Goal: Transaction & Acquisition: Purchase product/service

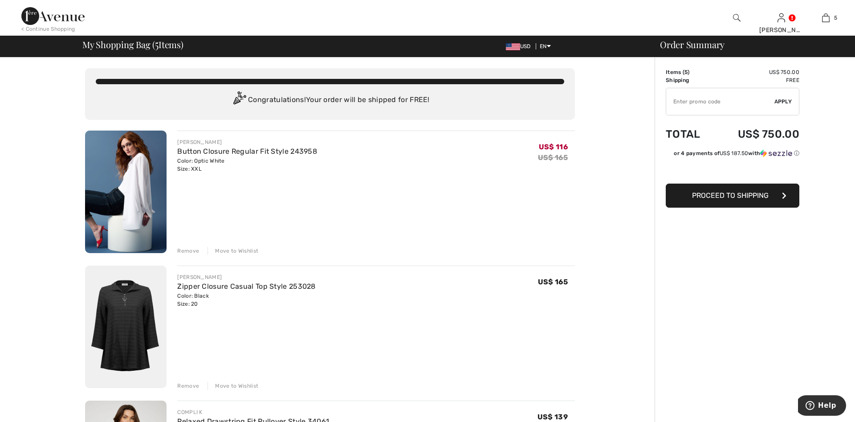
click at [184, 247] on div "Remove" at bounding box center [188, 251] width 22 height 8
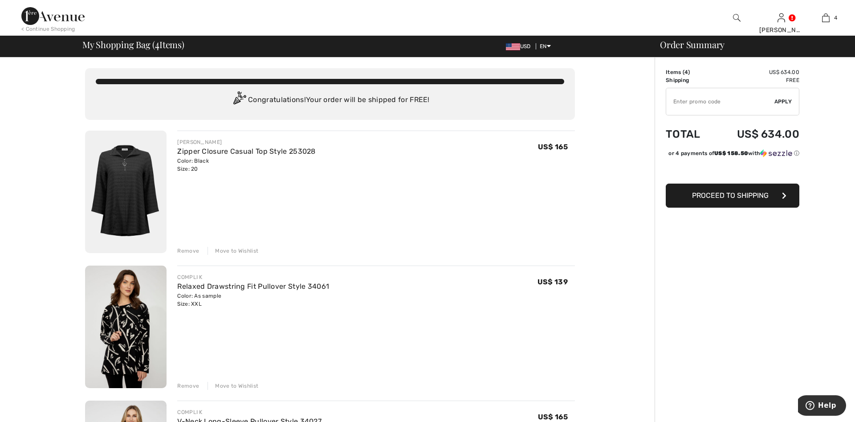
click at [190, 252] on div "Remove" at bounding box center [188, 251] width 22 height 8
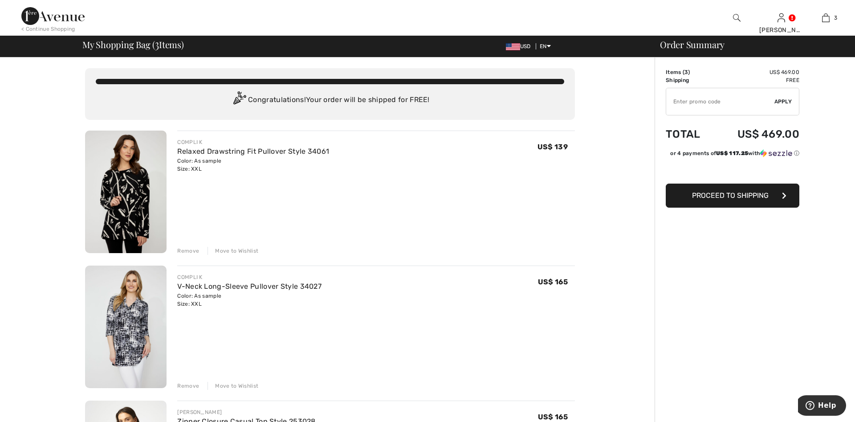
click at [733, 192] on span "Proceed to Shipping" at bounding box center [730, 195] width 77 height 8
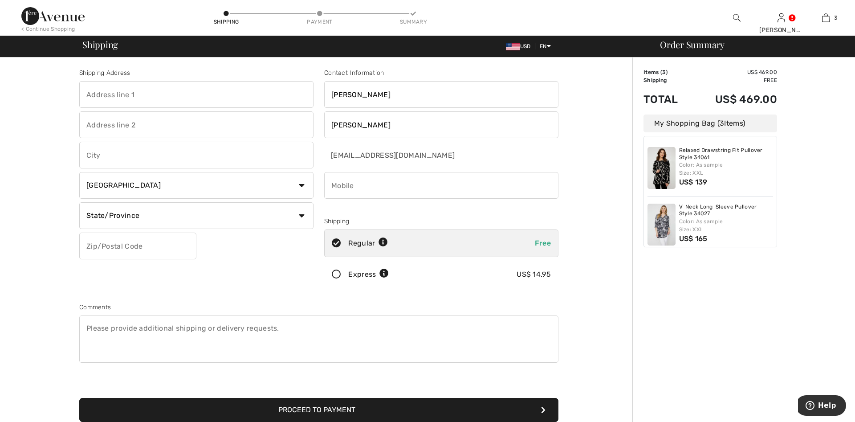
click at [123, 100] on input "text" at bounding box center [196, 94] width 234 height 27
click at [121, 89] on input "text" at bounding box center [196, 94] width 234 height 27
type input "1316 kings hwy"
type input "Brooklyn"
select select "US"
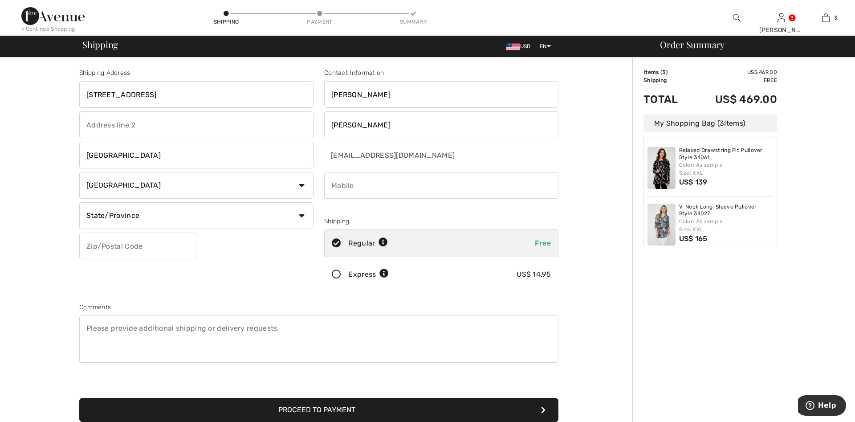
type input "11229"
type input "9175386730"
click at [79, 202] on select "State/Province Alabama Alaska American Samoa Arizona Arkansas California Colora…" at bounding box center [196, 215] width 234 height 27
select select "NY"
click option "New York" at bounding box center [0, 0] width 0 height 0
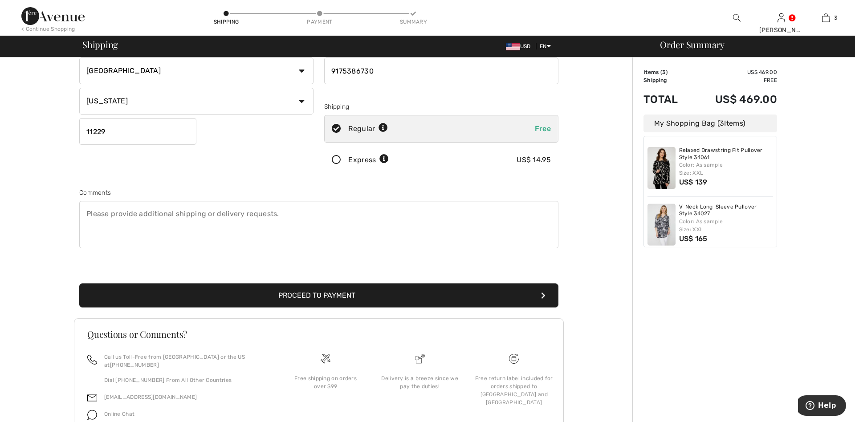
scroll to position [136, 0]
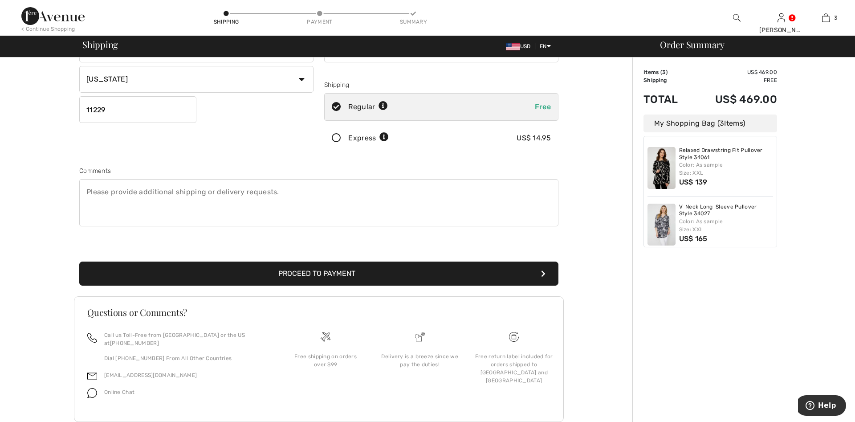
click at [326, 271] on button "Proceed to Payment" at bounding box center [318, 273] width 479 height 24
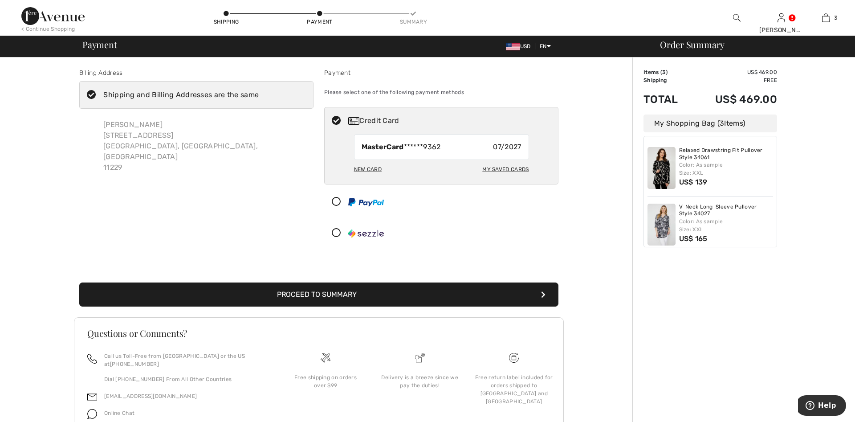
click at [87, 94] on icon at bounding box center [92, 94] width 24 height 9
click at [259, 94] on input "Shipping and Billing Addresses are the same" at bounding box center [262, 94] width 6 height 27
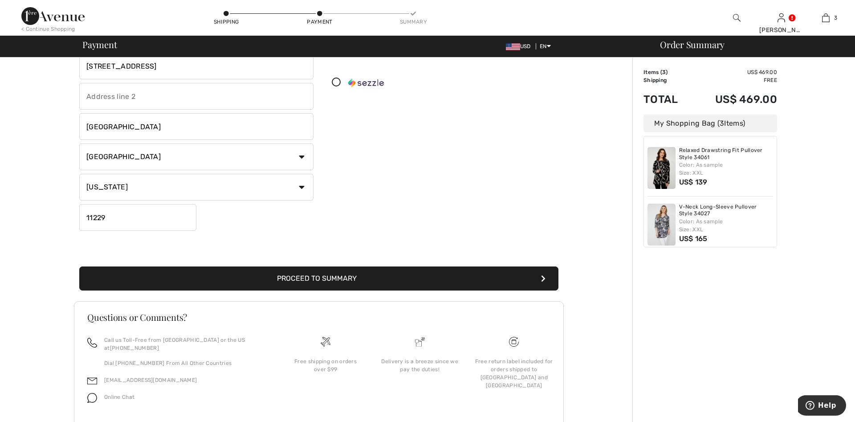
scroll to position [170, 0]
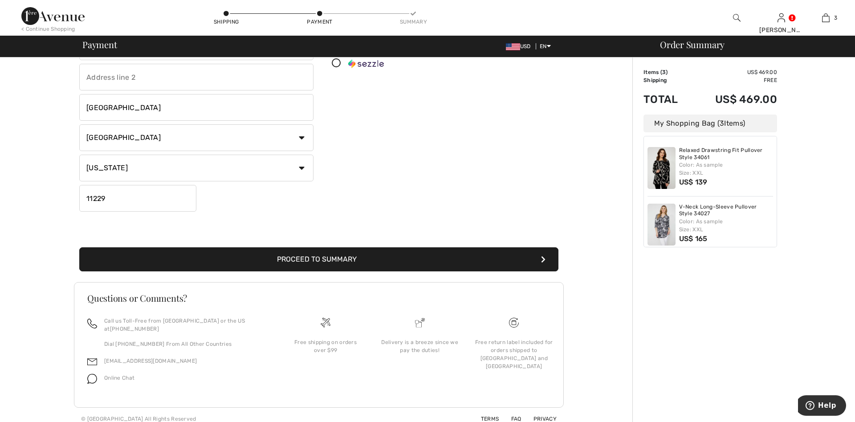
checkbox input "false"
click at [340, 256] on button "Proceed to Summary" at bounding box center [318, 259] width 479 height 24
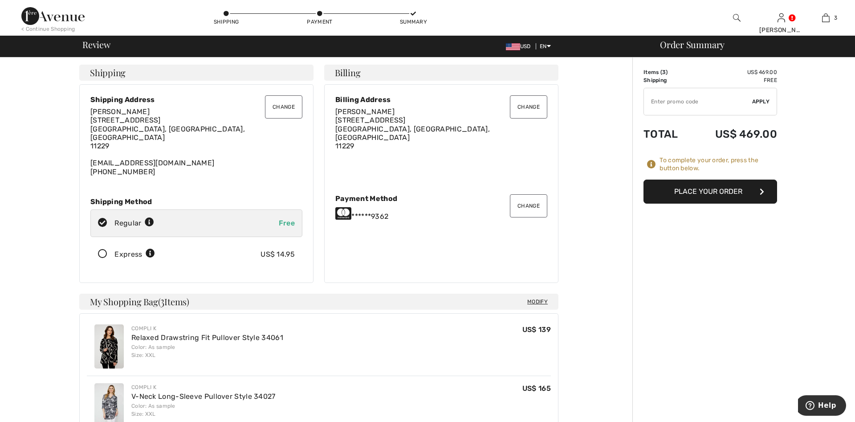
click at [533, 107] on button "Change" at bounding box center [528, 106] width 37 height 23
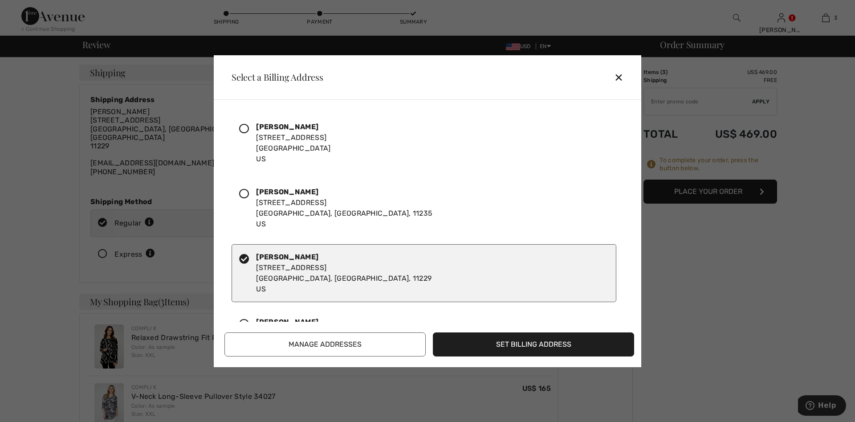
click at [241, 129] on icon at bounding box center [244, 129] width 10 height 10
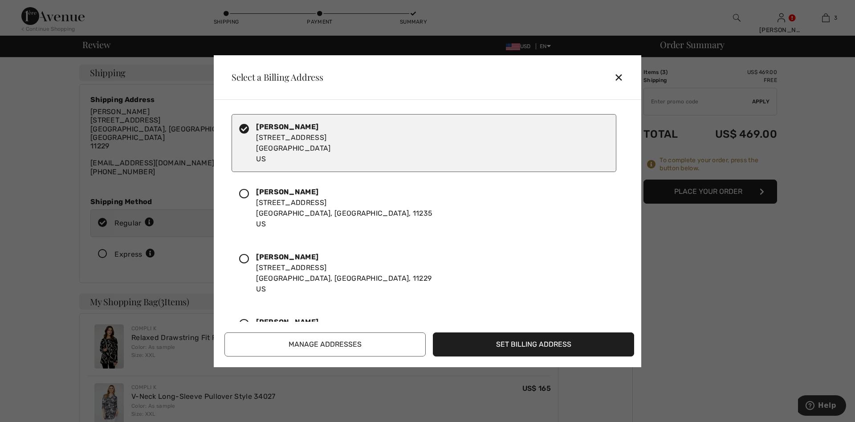
click at [540, 343] on button "Set Billing Address" at bounding box center [533, 344] width 201 height 24
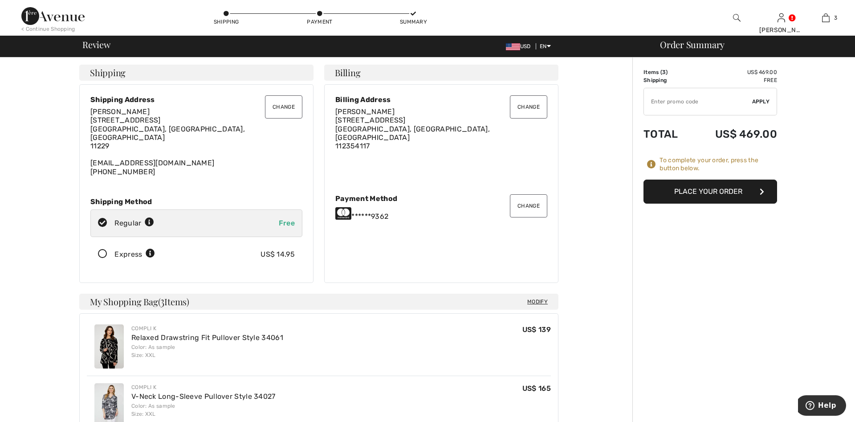
click at [692, 192] on button "Place Your Order" at bounding box center [710, 191] width 134 height 24
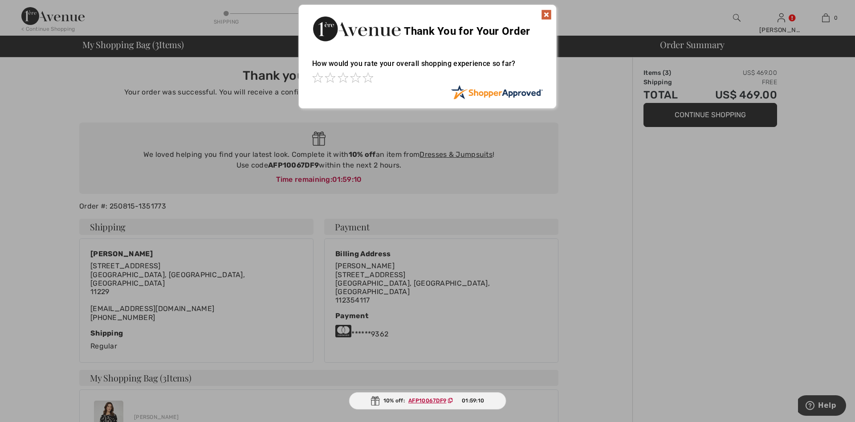
click at [549, 16] on img at bounding box center [546, 14] width 11 height 11
